Goal: Obtain resource: Obtain resource

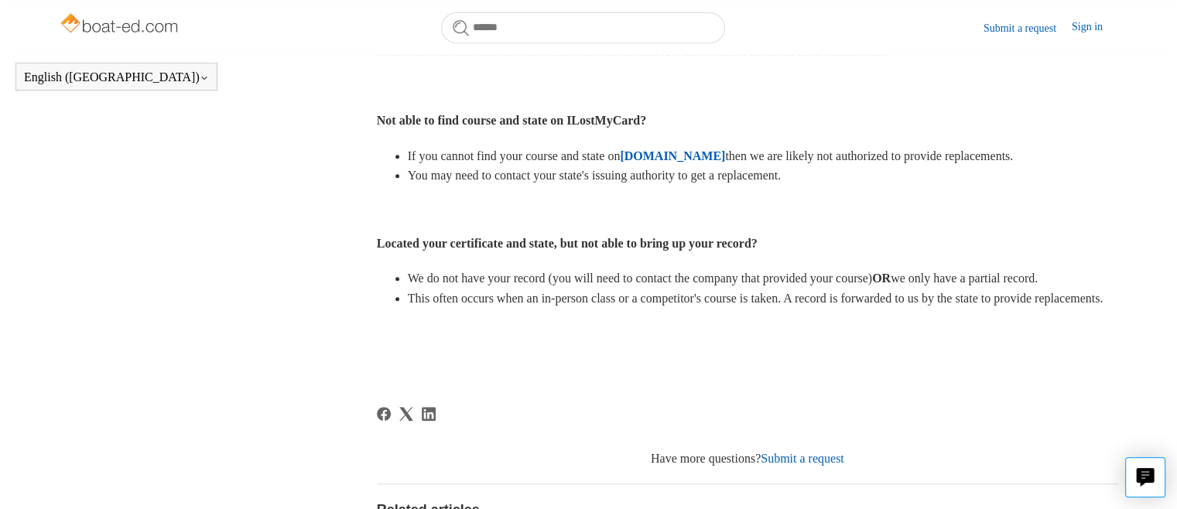
scroll to position [678, 0]
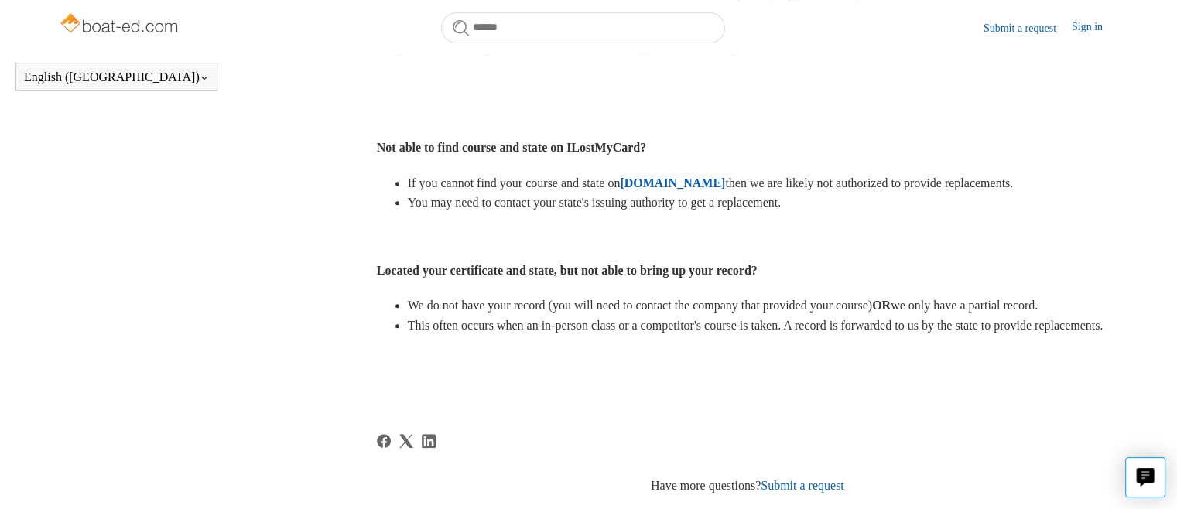
click at [591, 272] on strong "Located your certificate and state, but not able to bring up your record?" at bounding box center [567, 270] width 381 height 13
click at [613, 275] on strong "Located your certificate and state, but not able to bring up your record?" at bounding box center [567, 270] width 381 height 13
click at [558, 283] on div "Misplacing or losing your certification card can be a hassle, but our platform,…" at bounding box center [748, 56] width 742 height 692
click at [409, 282] on div "Misplacing or losing your certification card can be a hassle, but our platform,…" at bounding box center [748, 56] width 742 height 692
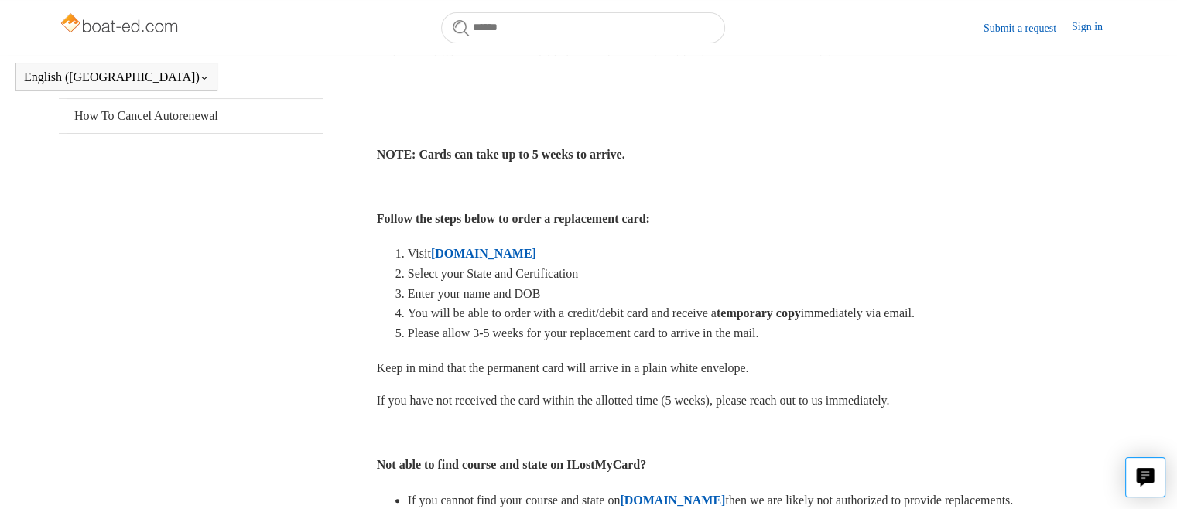
scroll to position [344, 0]
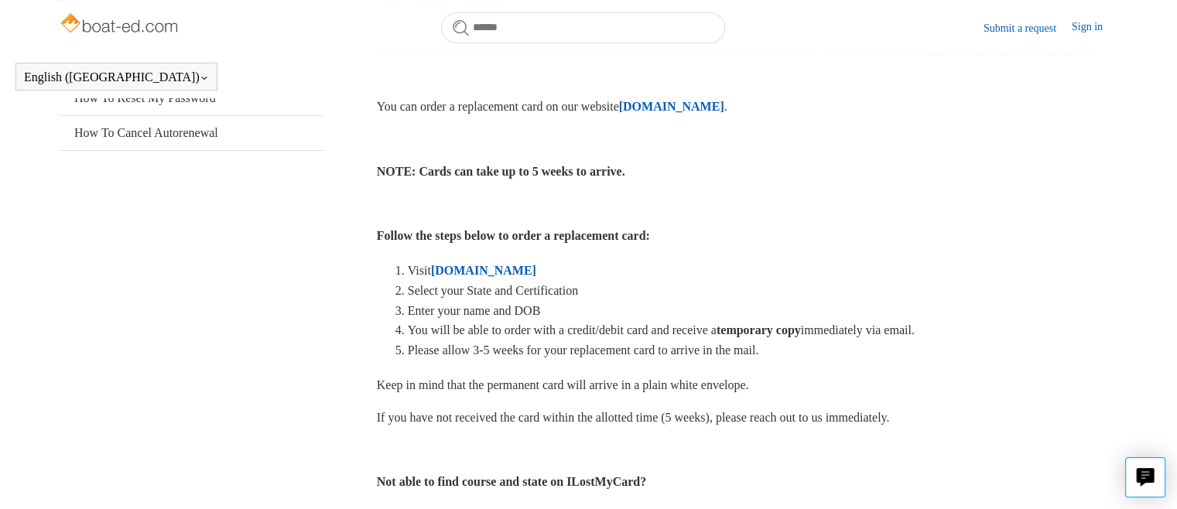
click at [464, 308] on span "Enter your name and DOB" at bounding box center [474, 310] width 133 height 13
drag, startPoint x: 464, startPoint y: 308, endPoint x: 529, endPoint y: 298, distance: 65.0
click at [471, 306] on span "Enter your name and DOB" at bounding box center [474, 310] width 133 height 13
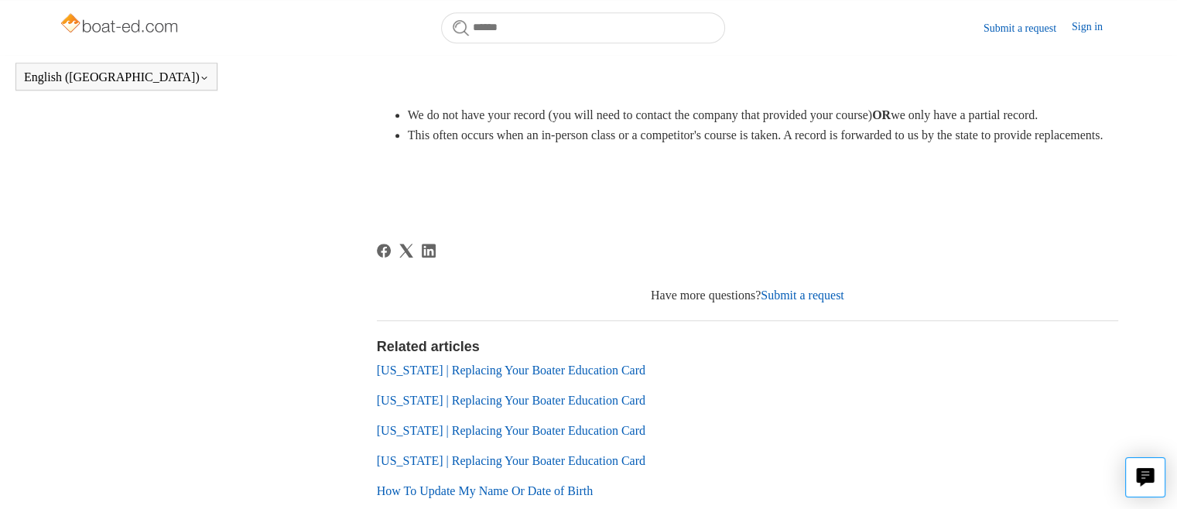
scroll to position [963, 0]
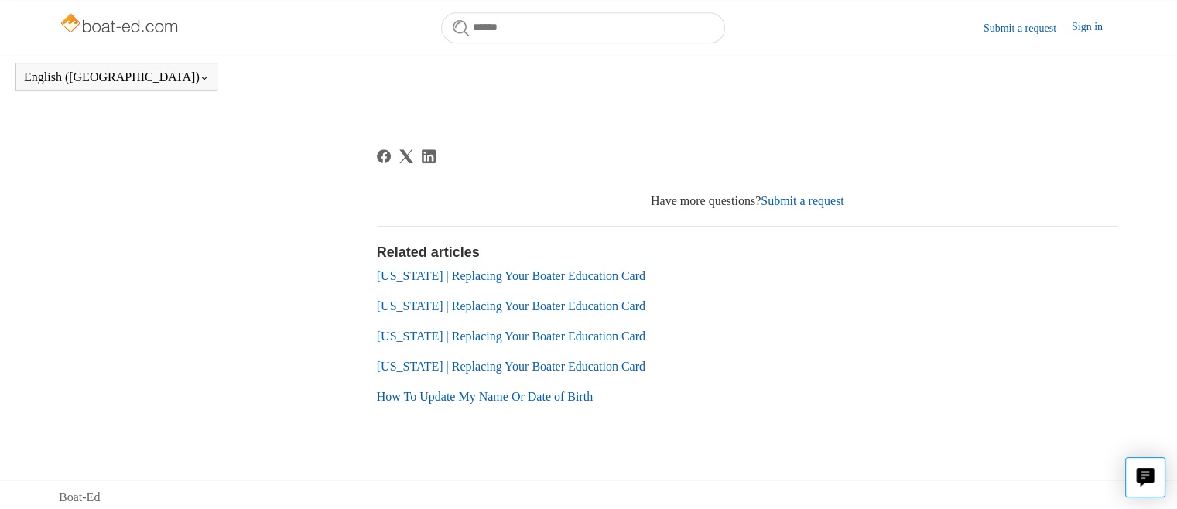
click at [790, 207] on link "Submit a request" at bounding box center [803, 200] width 84 height 13
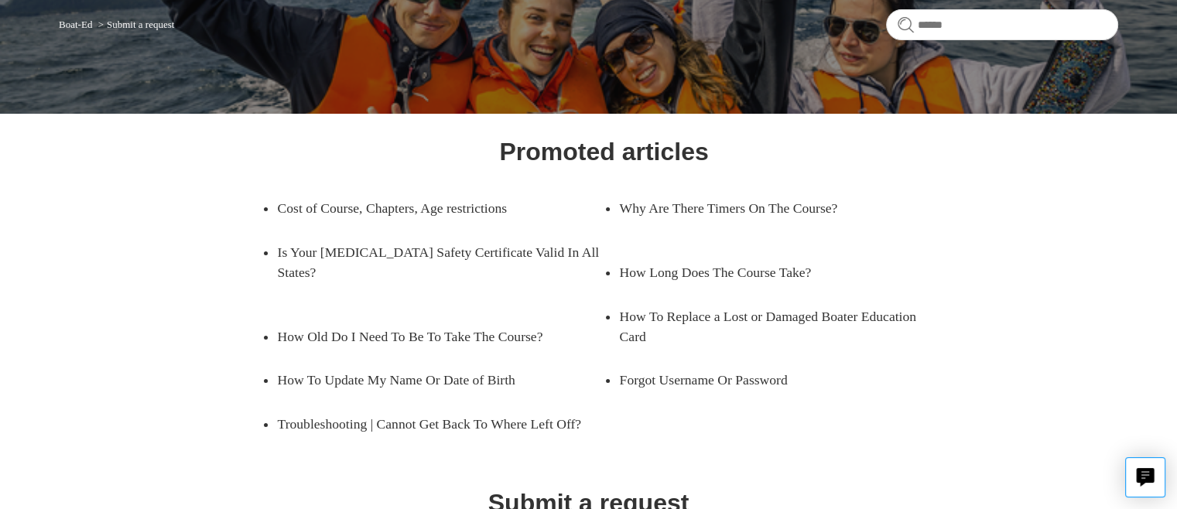
scroll to position [155, 0]
